Goal: Task Accomplishment & Management: Use online tool/utility

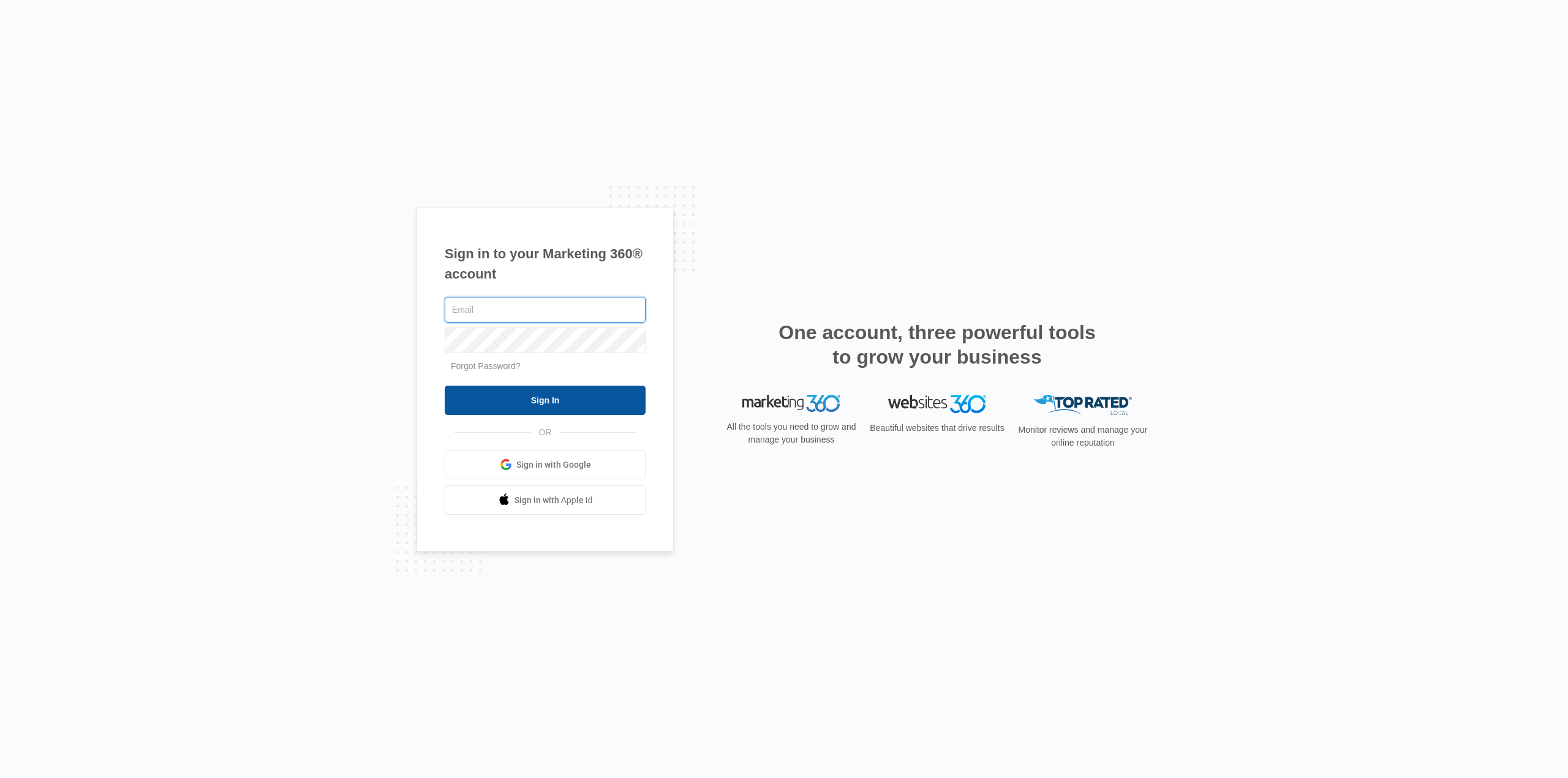
type input "nick@health4Heroes.org"
click at [595, 409] on input "Sign In" at bounding box center [545, 400] width 201 height 29
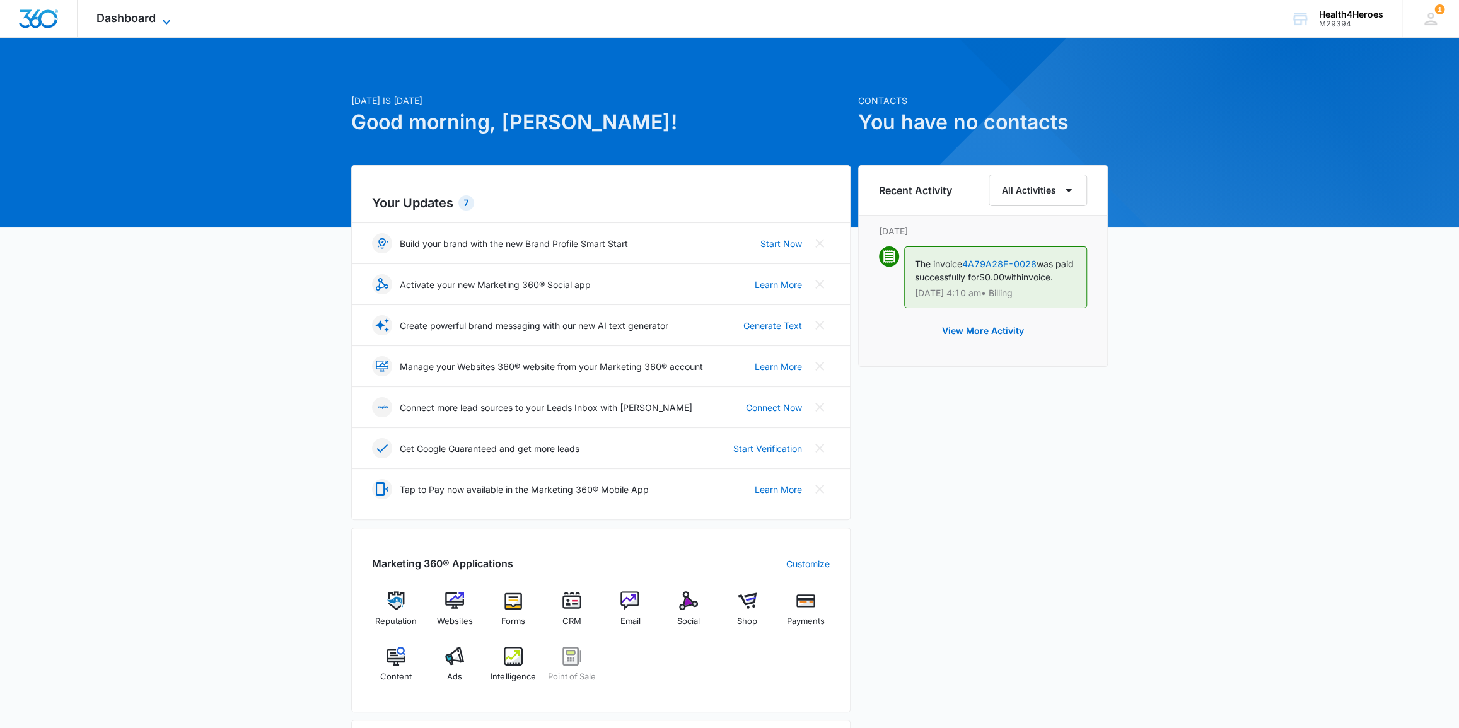
click at [141, 18] on span "Dashboard" at bounding box center [125, 17] width 59 height 13
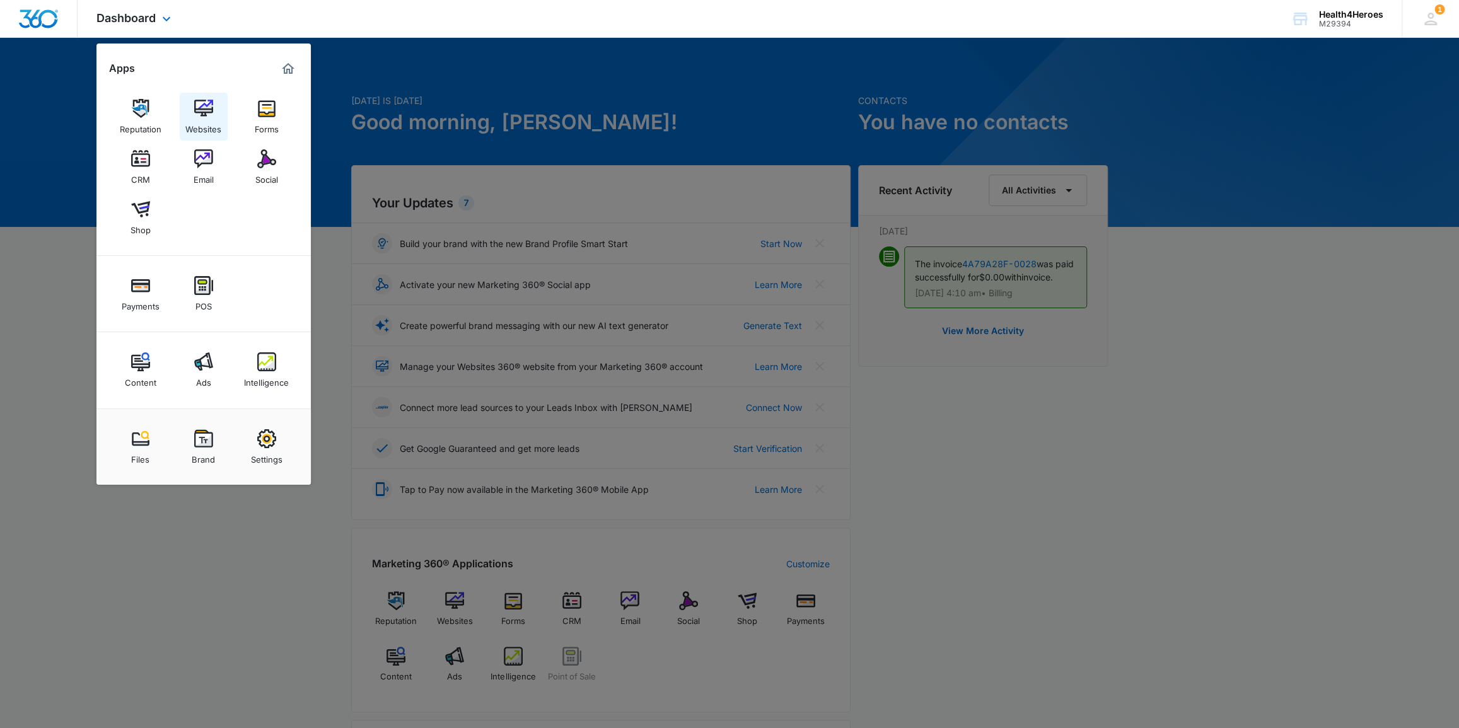
click at [197, 124] on div "Websites" at bounding box center [203, 126] width 36 height 16
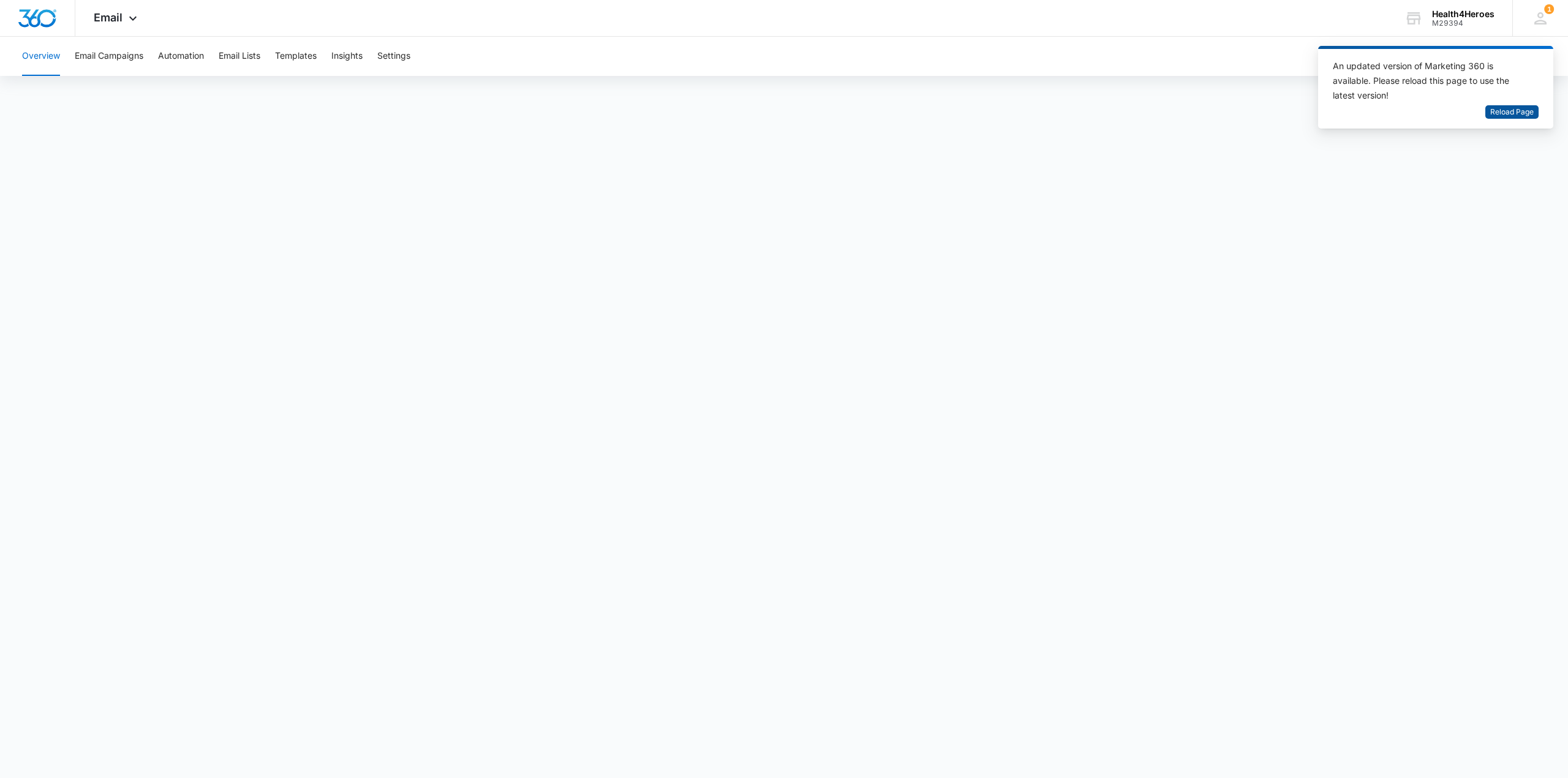
click at [1425, 112] on span "Reload Page" at bounding box center [1512, 113] width 44 height 12
click at [240, 58] on button "Email Lists" at bounding box center [239, 56] width 42 height 39
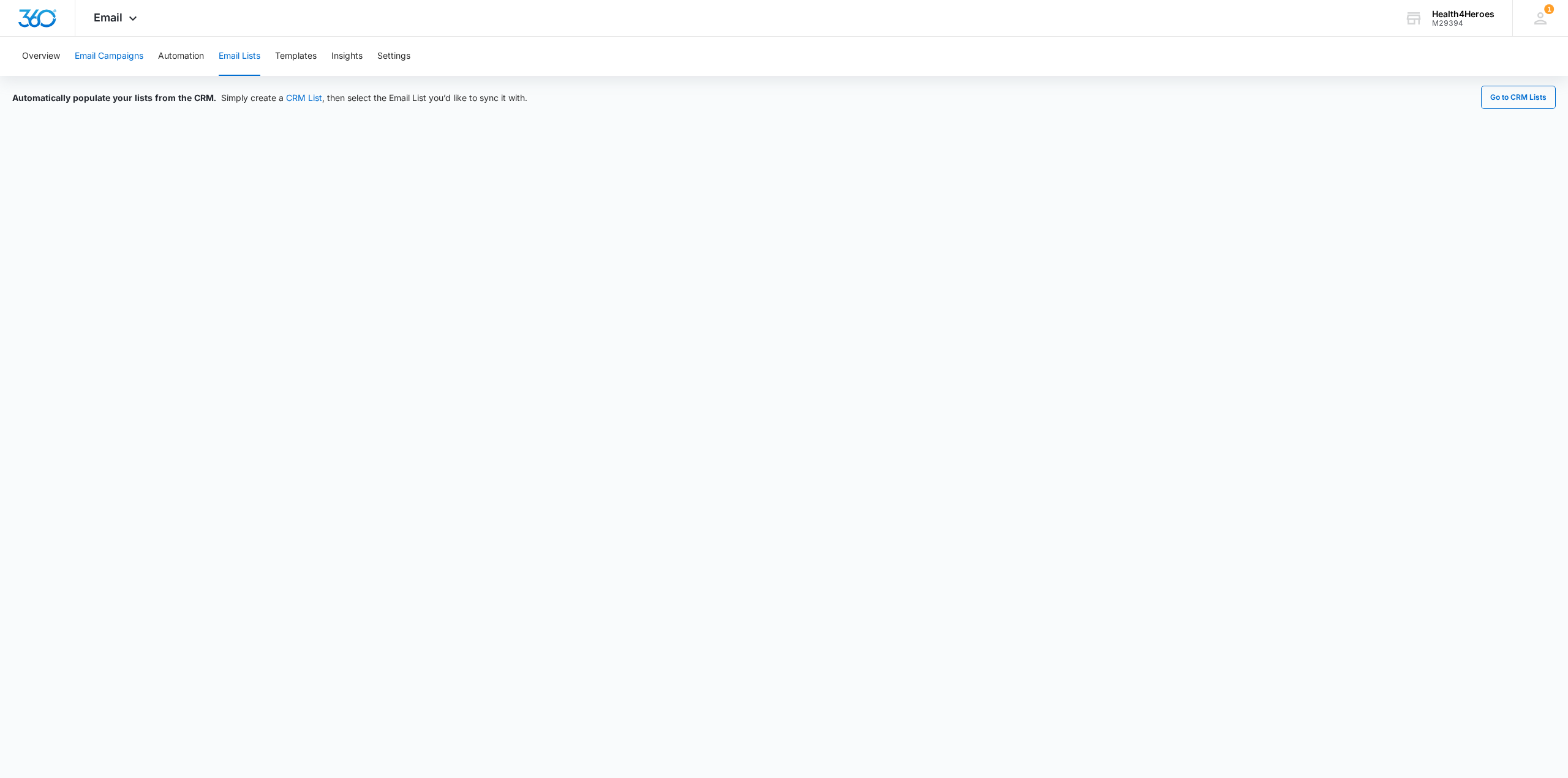
click at [124, 60] on button "Email Campaigns" at bounding box center [109, 56] width 69 height 39
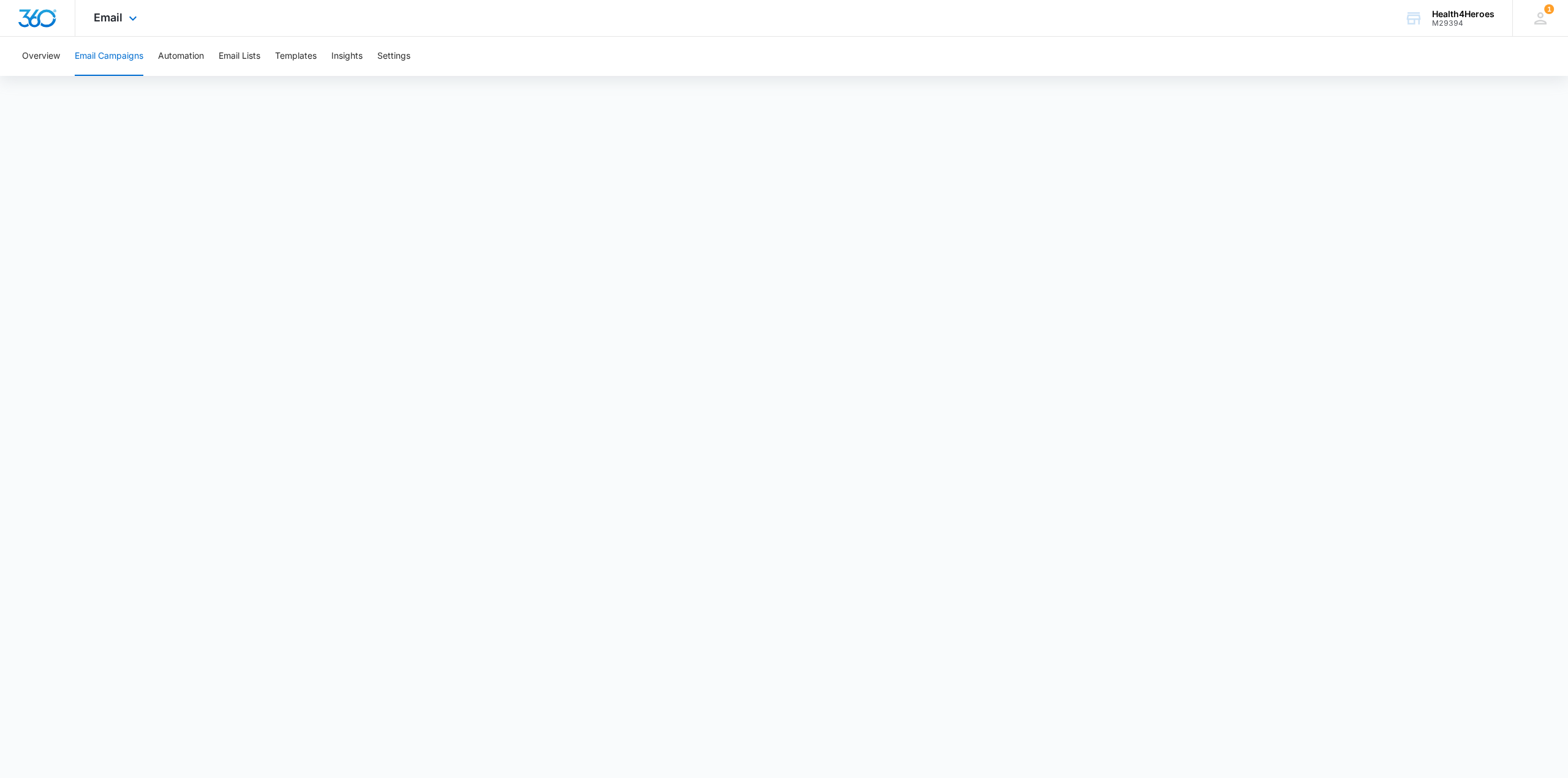
click at [105, 27] on div "Email Apps Reputation Websites Forms CRM Email Social Shop Payments POS Content…" at bounding box center [118, 17] width 84 height 36
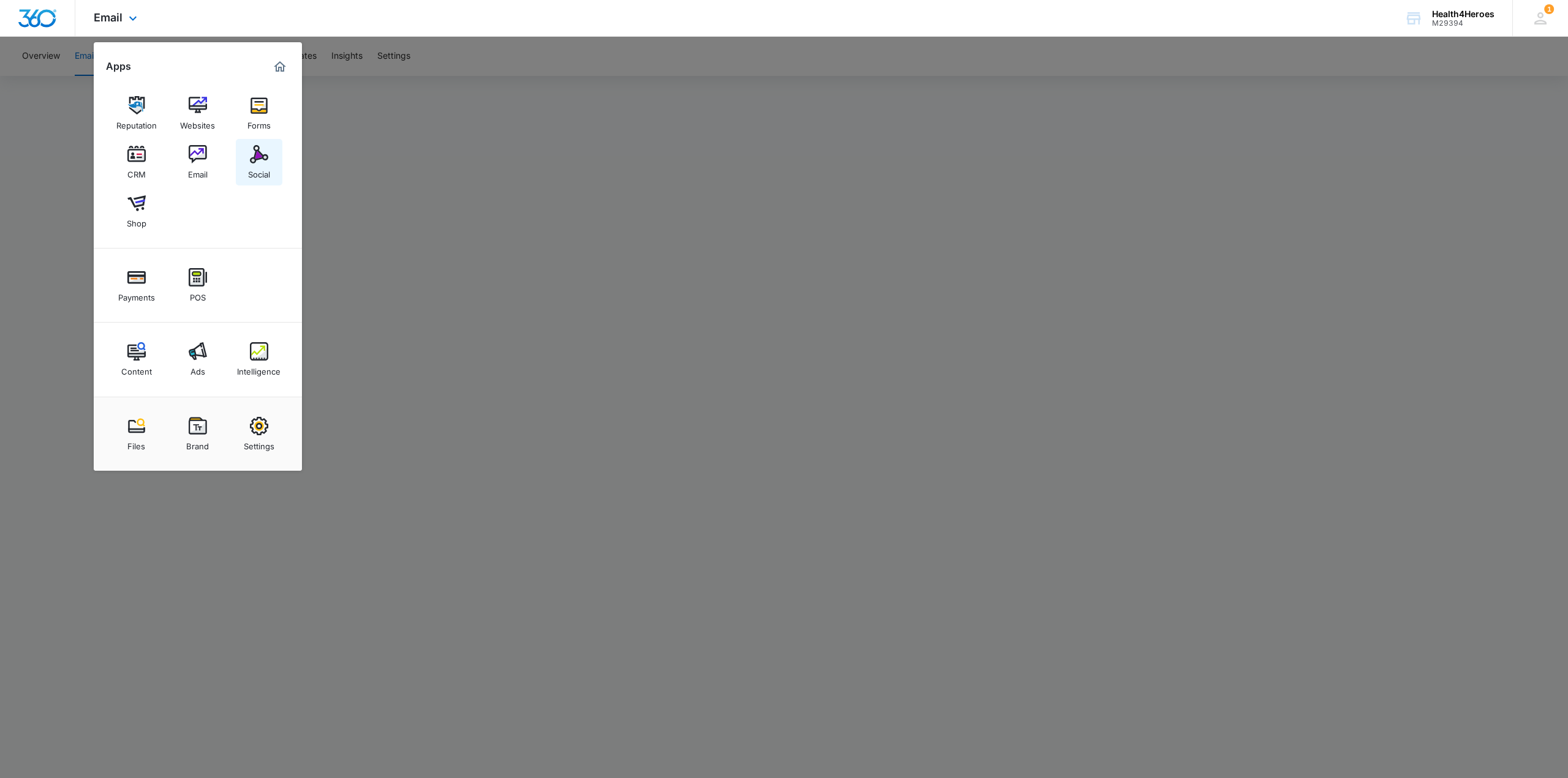
click at [255, 163] on img at bounding box center [258, 153] width 18 height 18
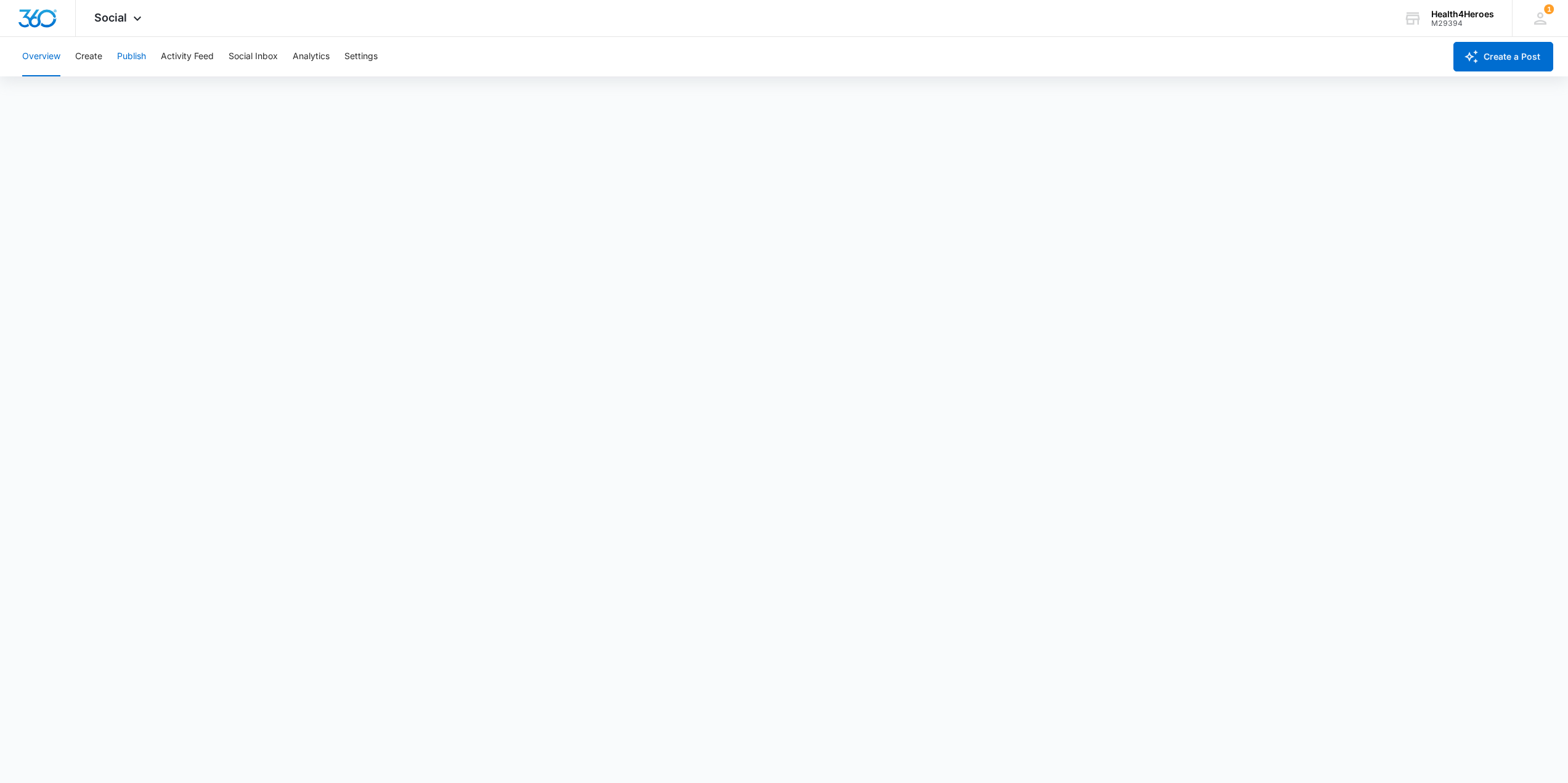
click at [128, 62] on button "Publish" at bounding box center [132, 57] width 29 height 39
click at [119, 25] on div "Social Apps Reputation Websites Forms CRM Email Social Shop Payments POS Conten…" at bounding box center [120, 18] width 88 height 36
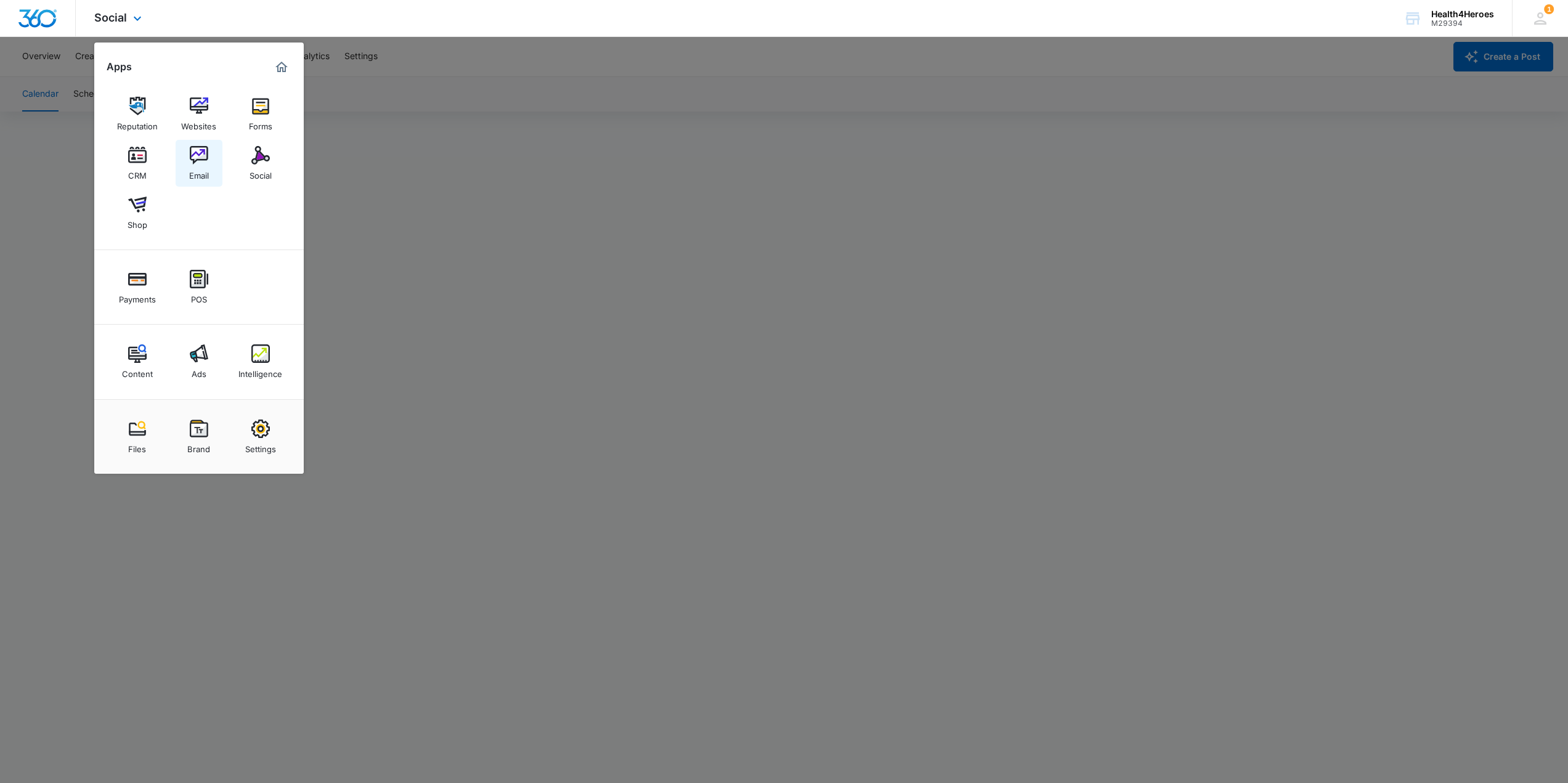
click at [196, 166] on div "Email" at bounding box center [199, 172] width 20 height 16
